Goal: Task Accomplishment & Management: Manage account settings

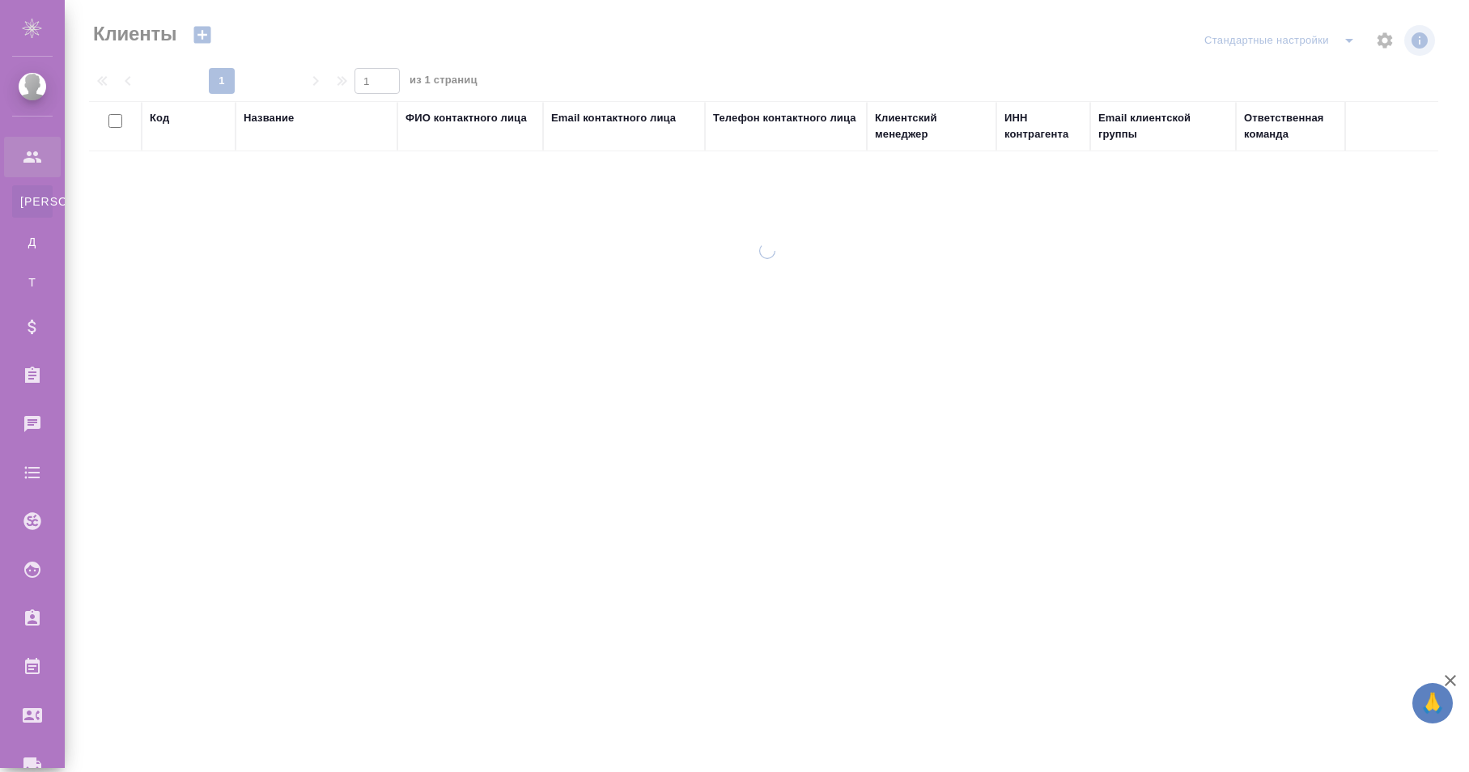
select select "RU"
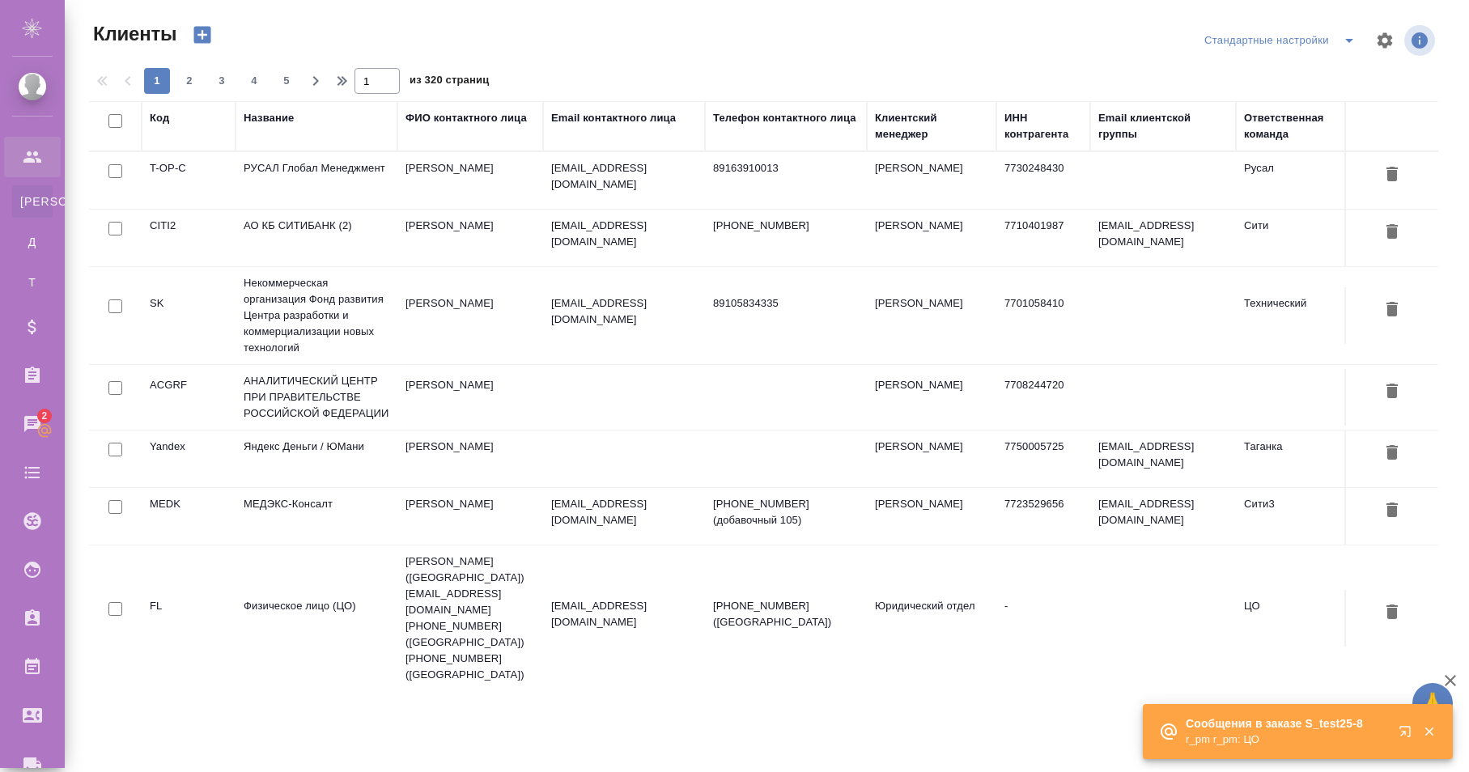
click at [655, 18] on div "Клиенты Стандартные настройки 1 2 3 4 5 1 из 320 страниц Код Название ФИО конта…" at bounding box center [770, 346] width 1380 height 693
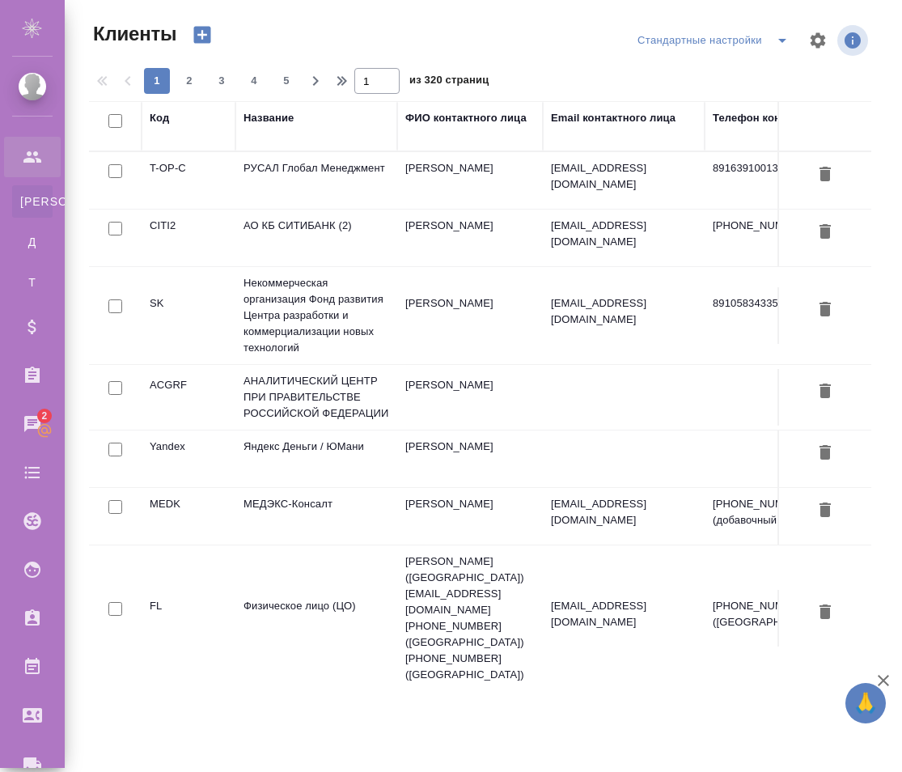
click at [226, 727] on div ".cls-1 fill:#fff; AWATERA r_top r_top Клиенты К Клиенты Д Договоры Т Тендеры Сп…" at bounding box center [451, 386] width 902 height 772
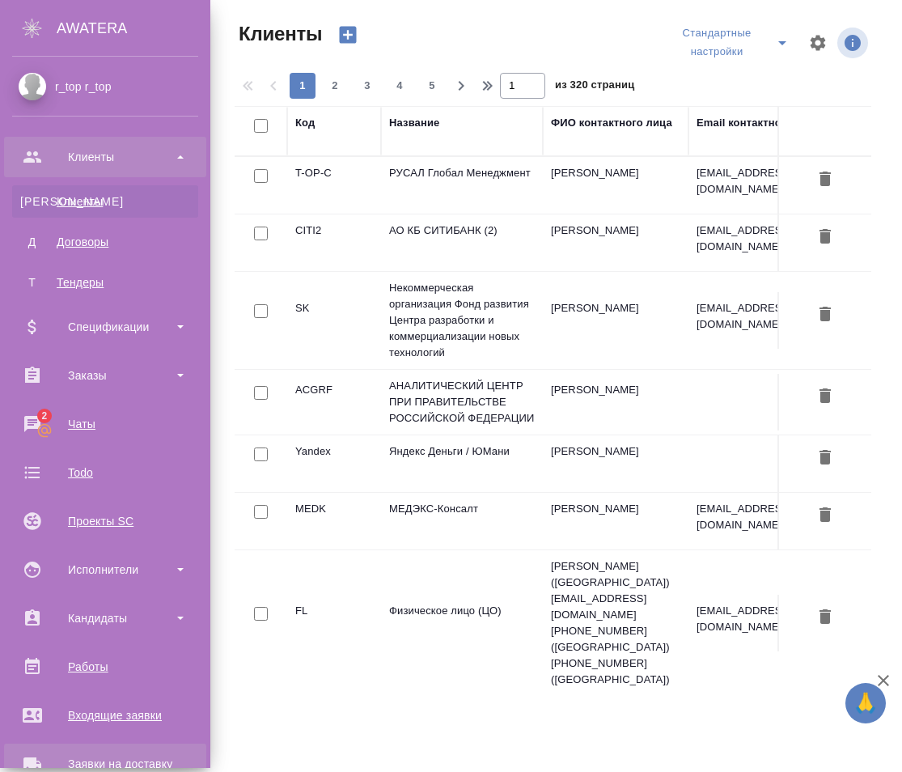
scroll to position [283, 0]
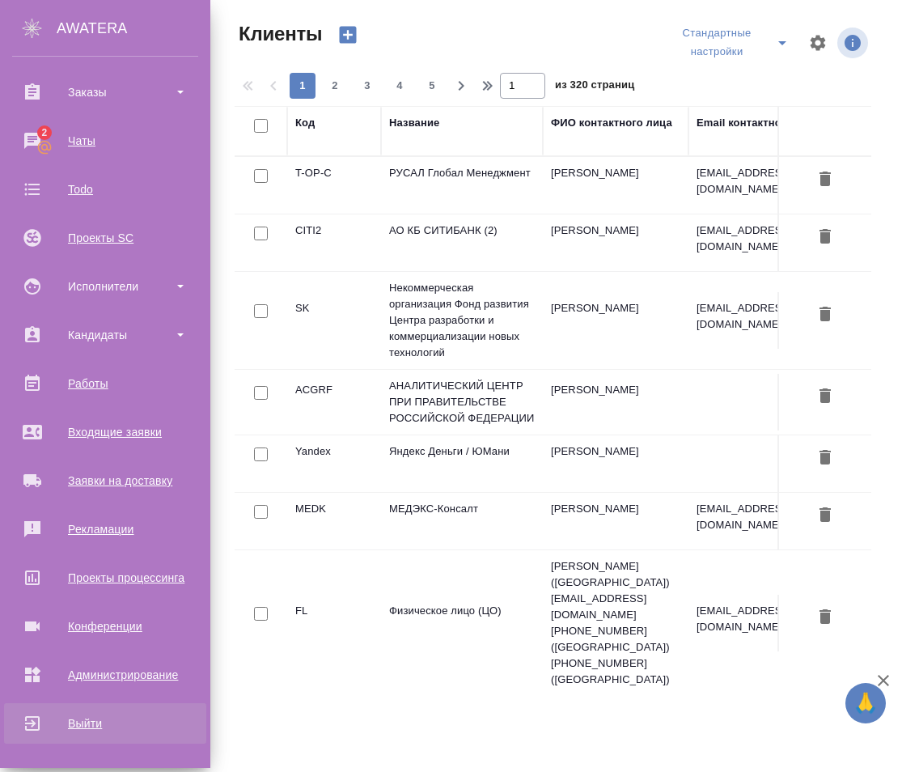
click at [116, 720] on div "Выйти" at bounding box center [105, 723] width 186 height 24
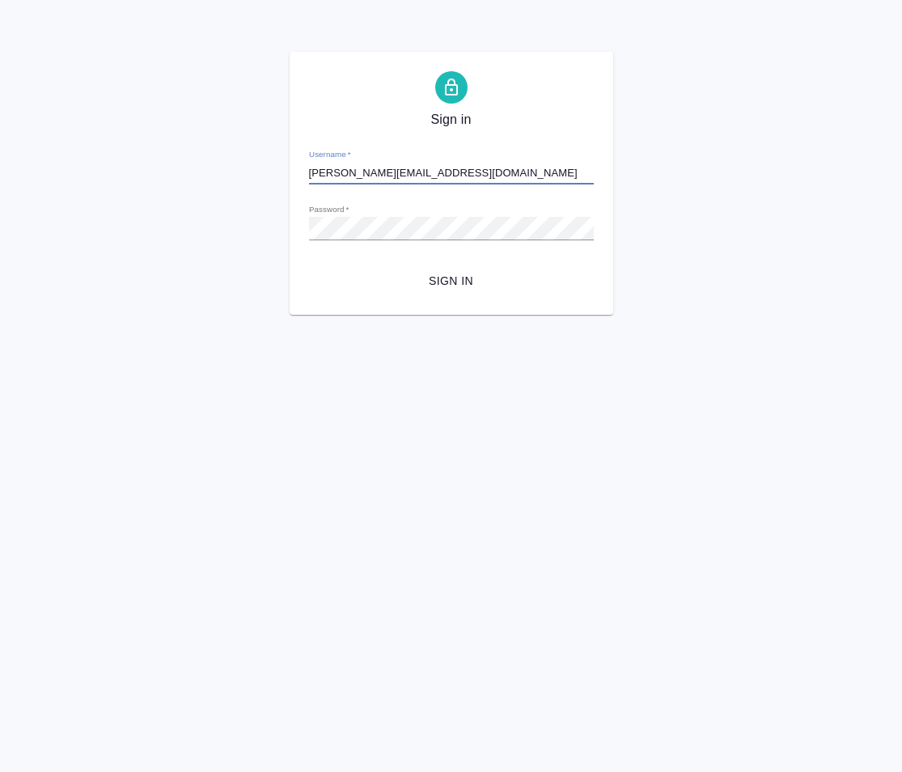
type input "[PERSON_NAME][EMAIL_ADDRESS][DOMAIN_NAME]"
click at [430, 279] on span "Sign in" at bounding box center [451, 281] width 259 height 20
click at [457, 173] on input "[PERSON_NAME][EMAIL_ADDRESS][DOMAIN_NAME]" at bounding box center [451, 173] width 285 height 23
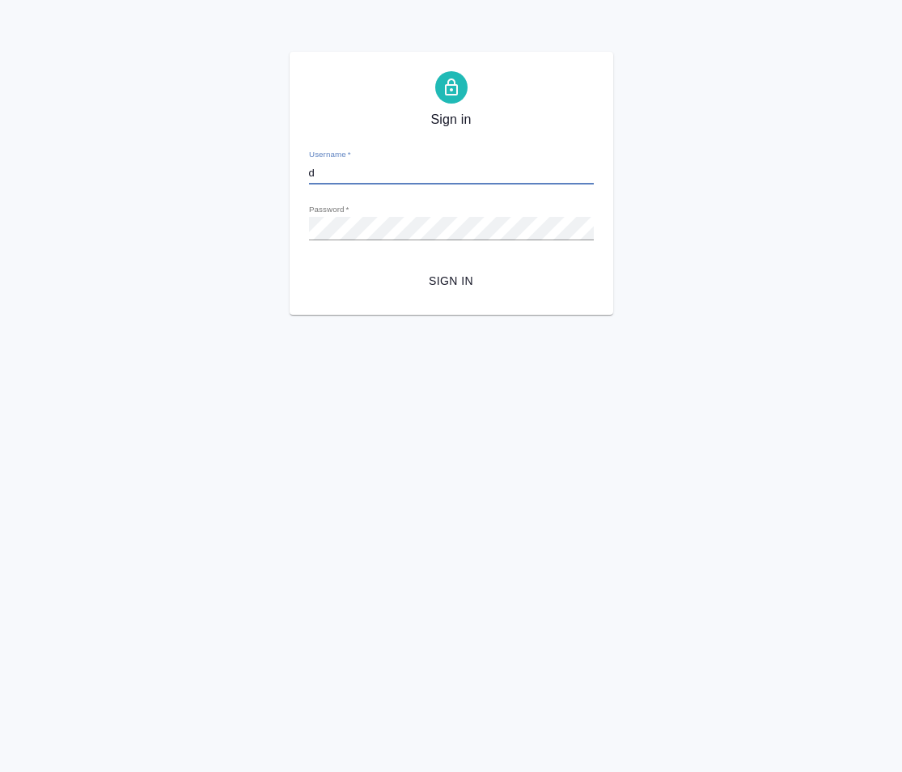
type input "[PERSON_NAME][EMAIL_ADDRESS][DOMAIN_NAME]"
click at [452, 287] on span "Sign in" at bounding box center [451, 281] width 259 height 20
